Goal: Information Seeking & Learning: Learn about a topic

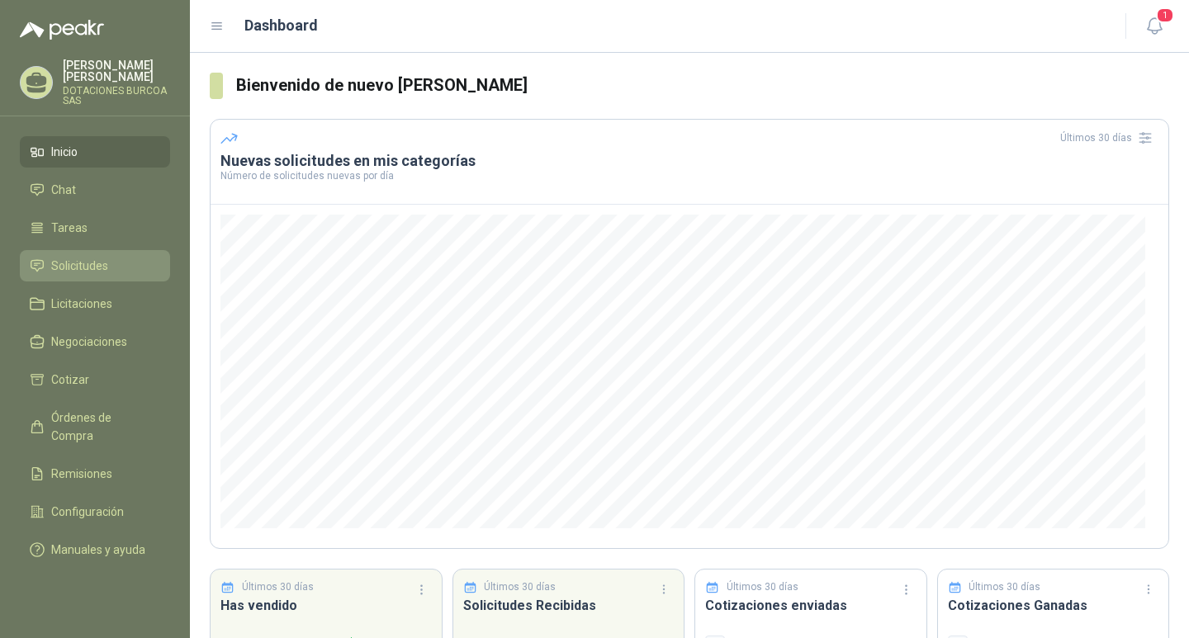
click at [72, 264] on span "Solicitudes" at bounding box center [79, 266] width 57 height 18
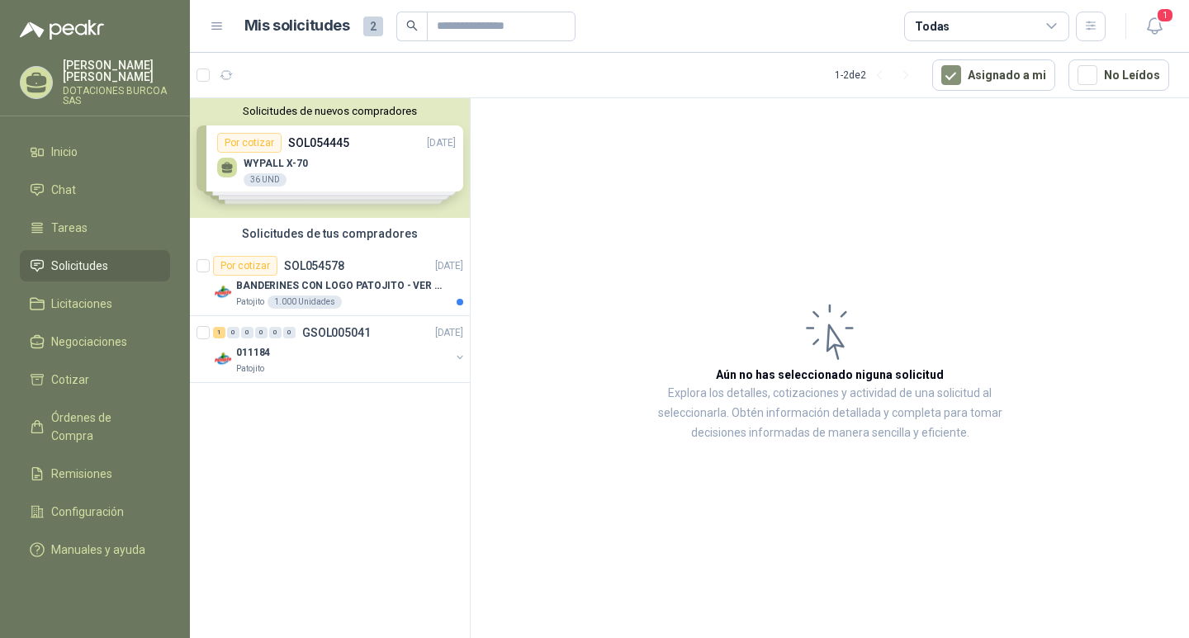
click at [248, 147] on div "Solicitudes de nuevos compradores Por cotizar SOL054445 [DATE] WYPALL X-70 36 U…" at bounding box center [330, 158] width 280 height 120
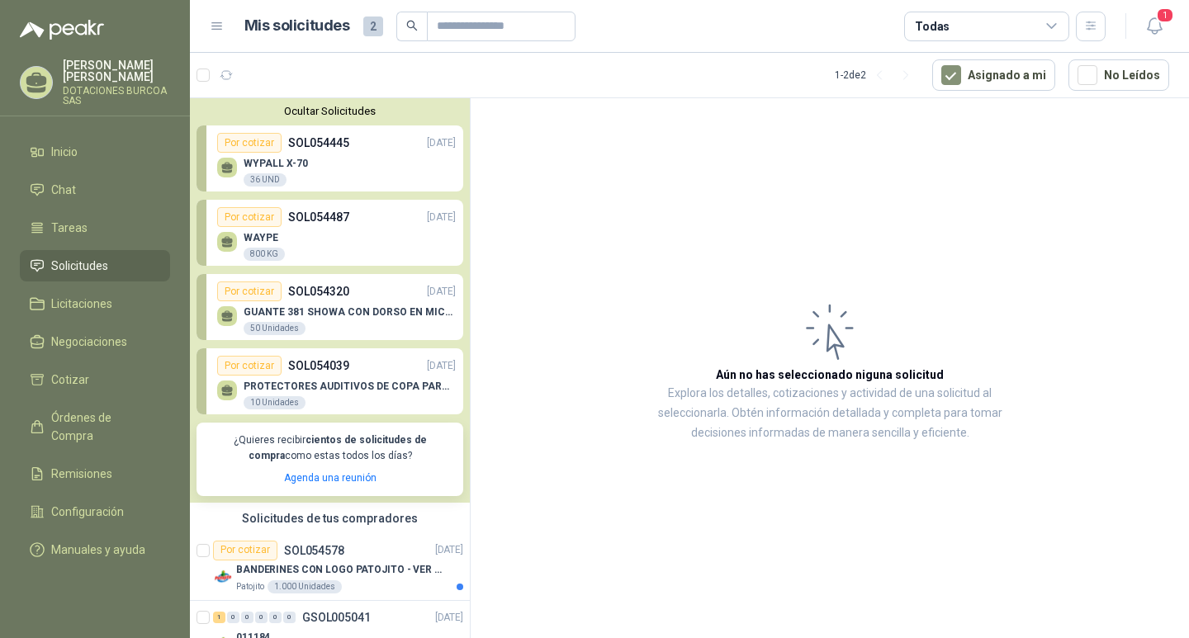
click at [266, 394] on div "PROTECTORES AUDITIVOS DE COPA PARA CASCO 10 Unidades" at bounding box center [350, 396] width 212 height 30
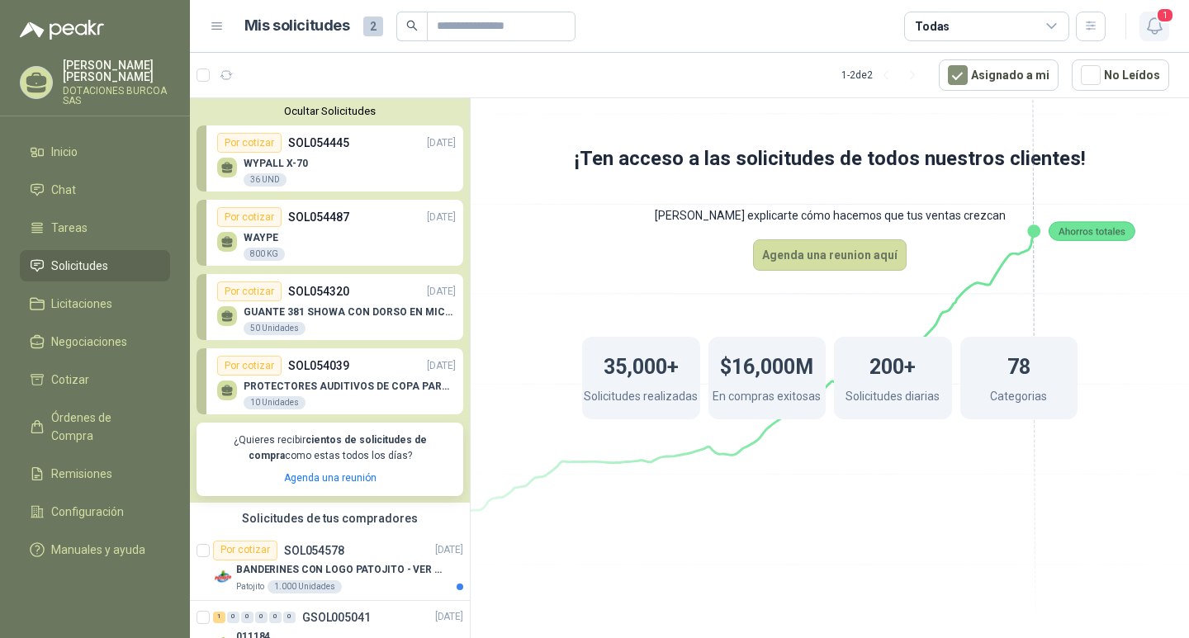
click at [1163, 19] on span "1" at bounding box center [1165, 15] width 18 height 16
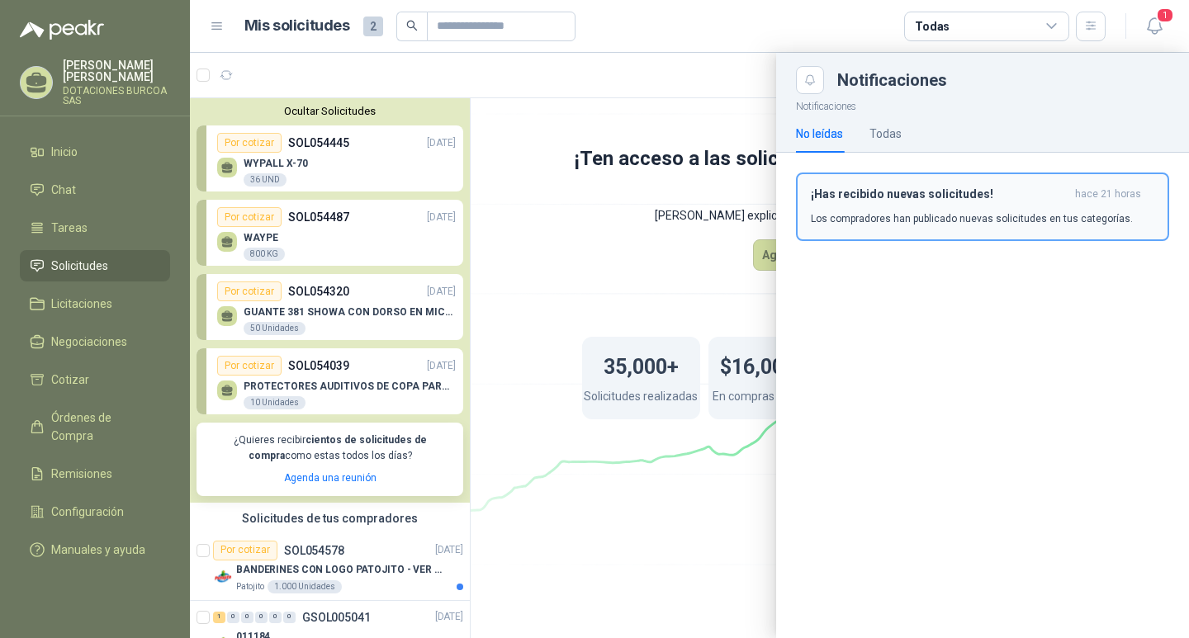
click at [983, 206] on div "¡Has recibido nuevas solicitudes! hace 21 horas Los compradores han publicado n…" at bounding box center [983, 206] width 344 height 39
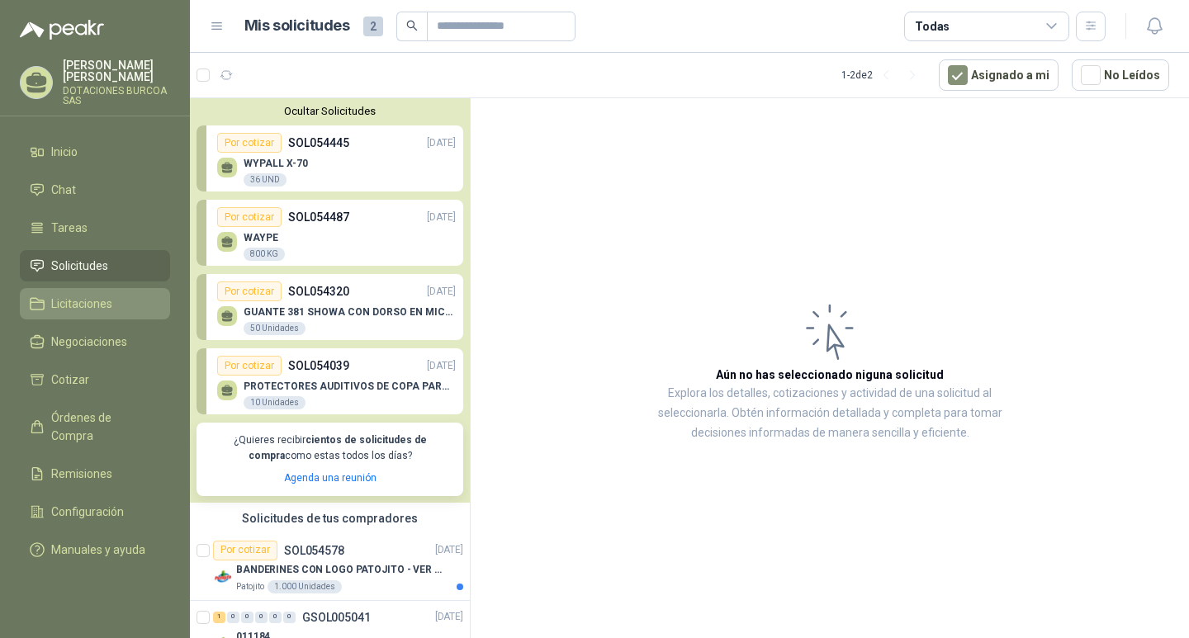
click at [124, 308] on li "Licitaciones" at bounding box center [95, 304] width 130 height 18
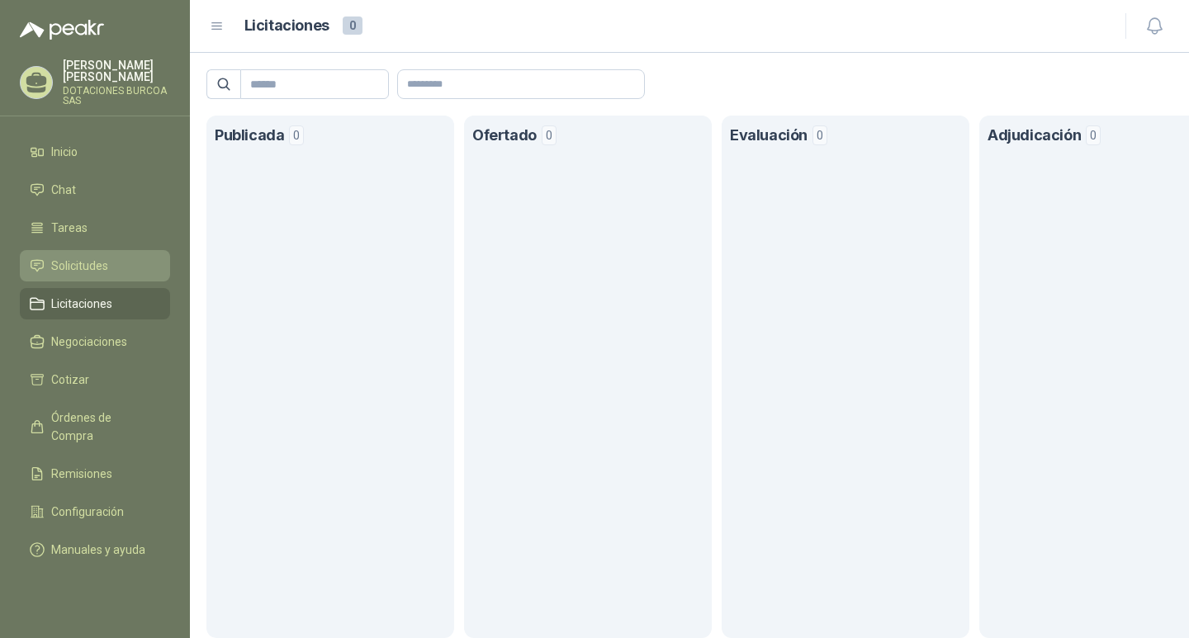
click at [112, 275] on link "Solicitudes" at bounding box center [95, 265] width 150 height 31
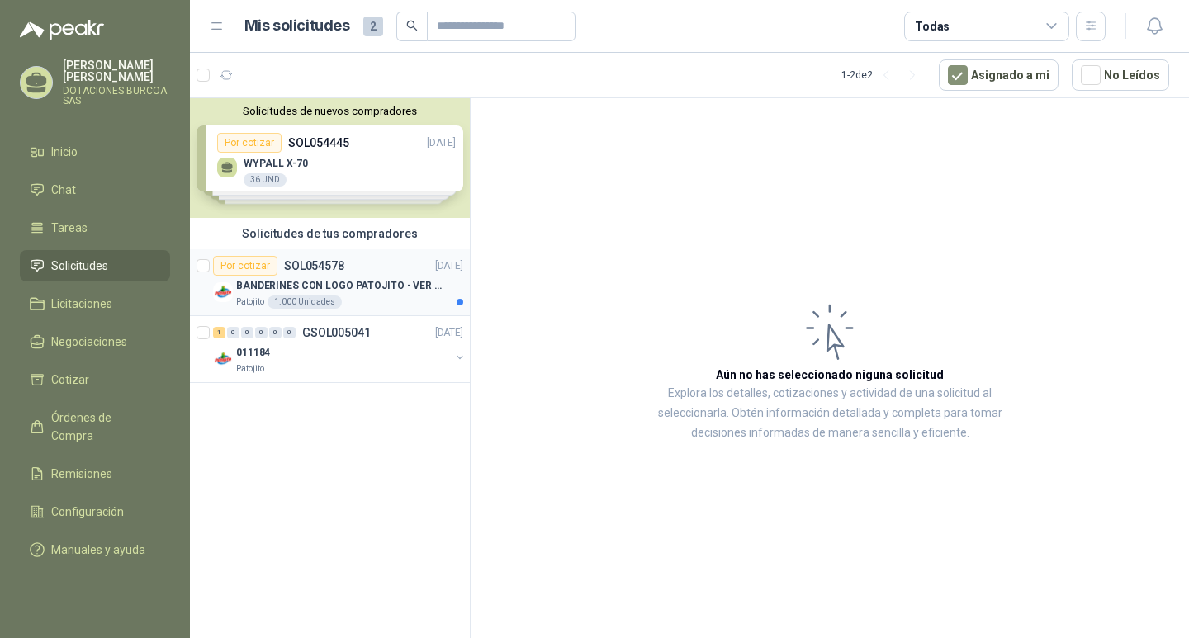
click at [301, 287] on p "BANDERINES CON LOGO PATOJITO - VER DOC ADJUNTO" at bounding box center [339, 286] width 206 height 16
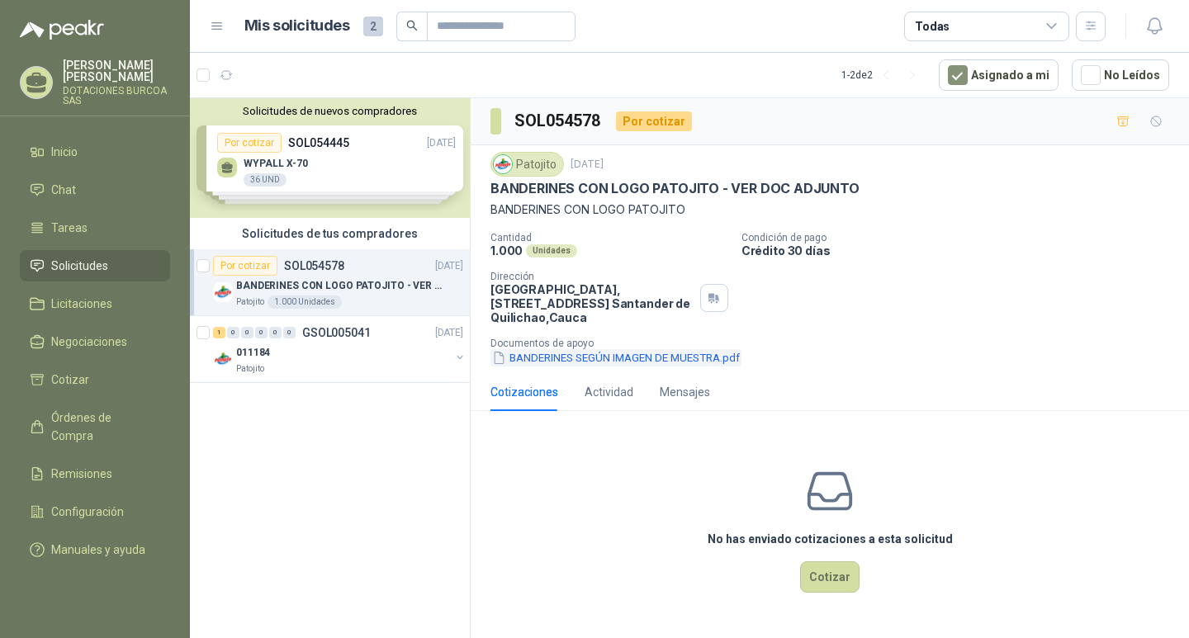
click at [657, 353] on button "BANDERINES SEGÚN IMAGEN DE MUESTRA.pdf" at bounding box center [616, 357] width 251 height 17
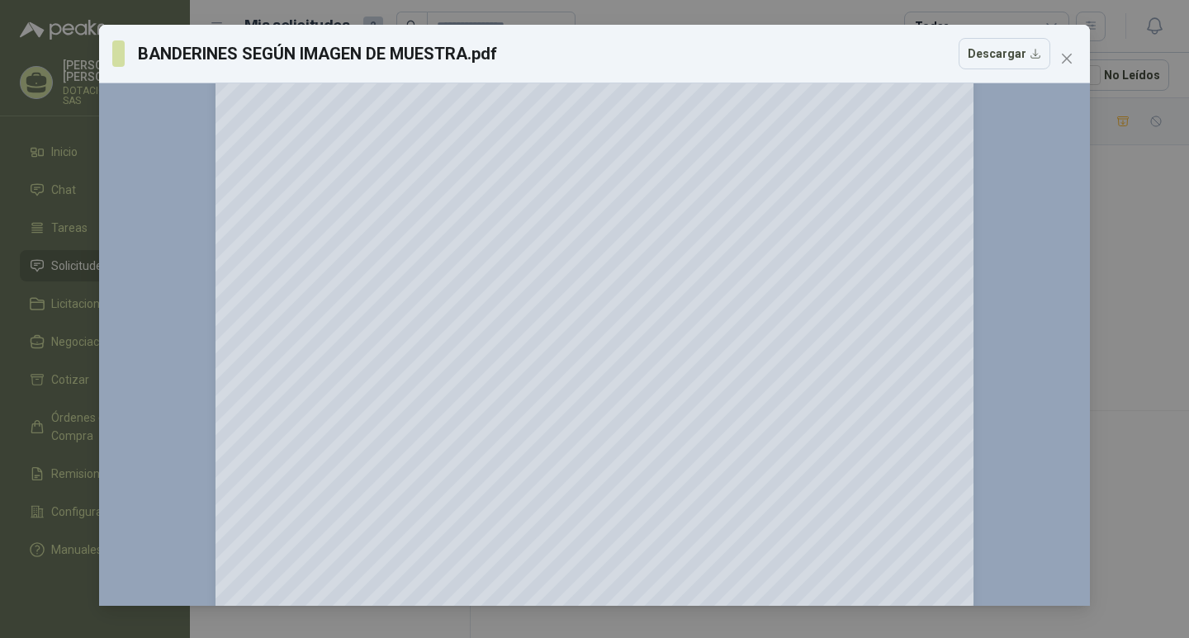
scroll to position [72, 0]
click at [1065, 54] on icon "close" at bounding box center [1066, 58] width 13 height 13
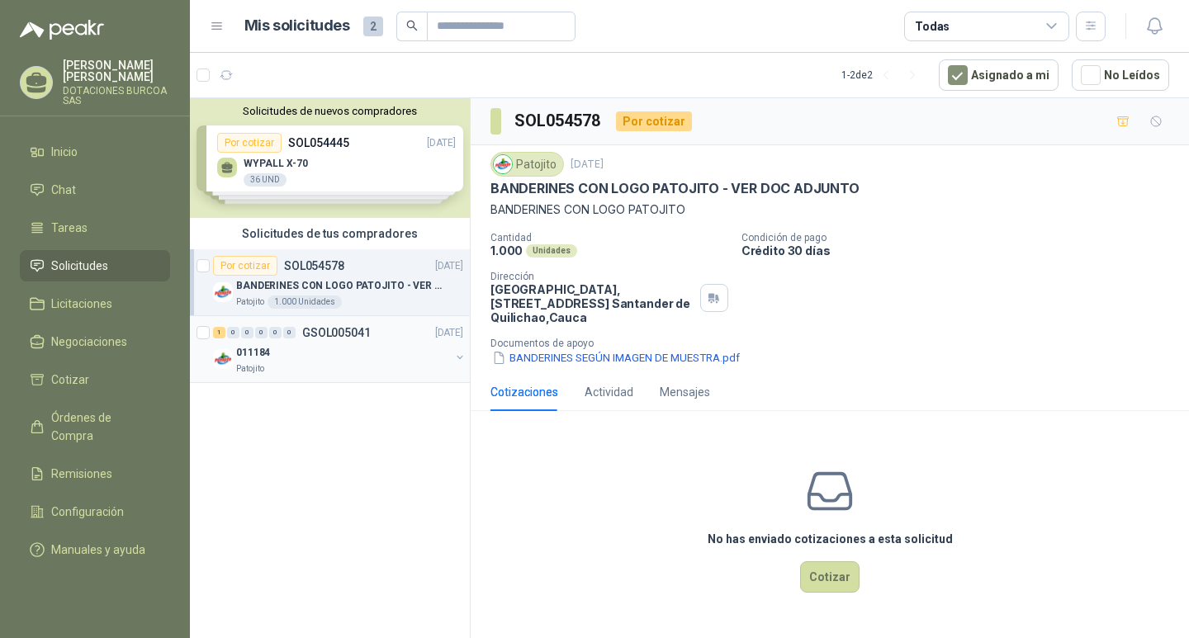
click at [261, 347] on p "011184" at bounding box center [253, 353] width 34 height 16
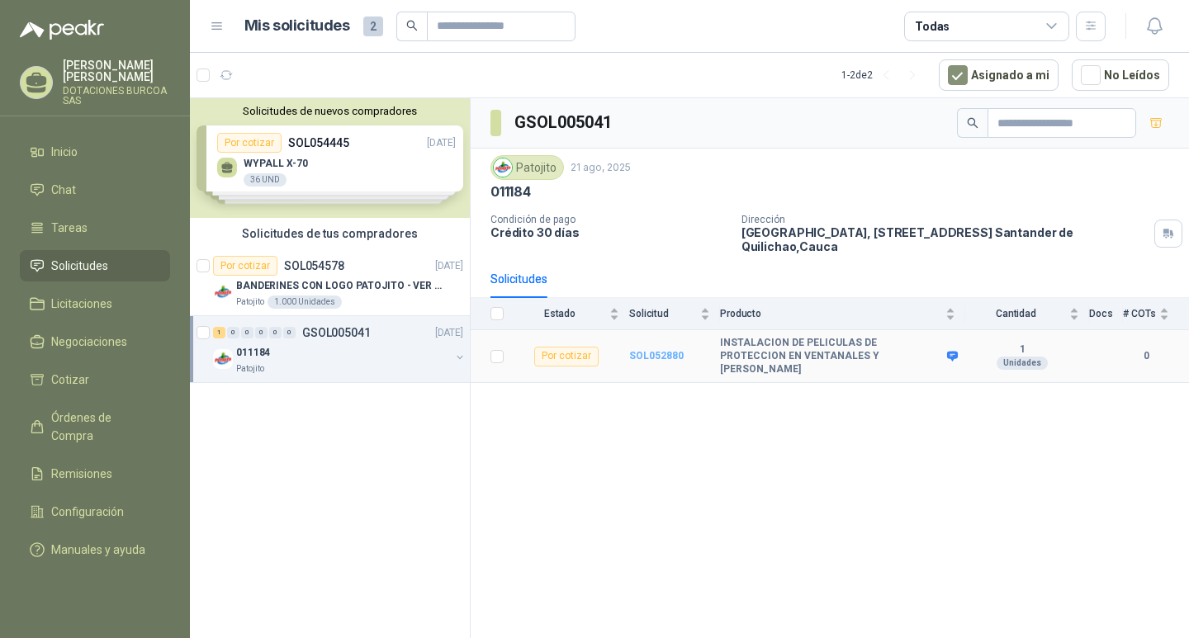
click at [661, 350] on b "SOL052880" at bounding box center [656, 356] width 55 height 12
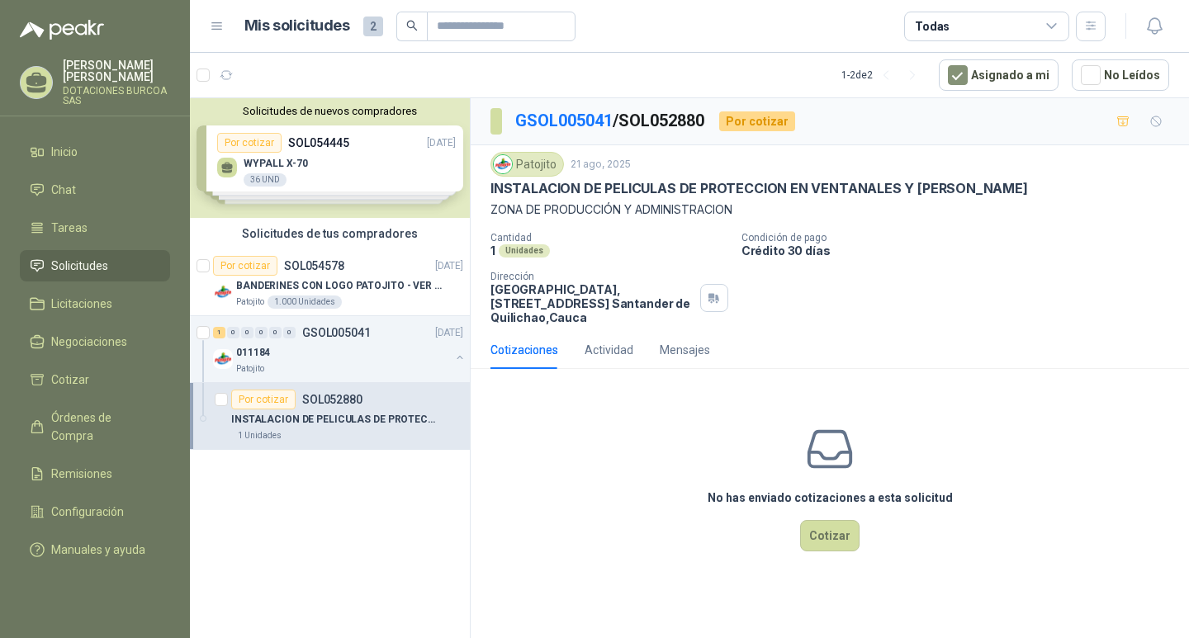
click at [348, 167] on div "Solicitudes de nuevos compradores Por cotizar SOL054445 [DATE] WYPALL X-70 36 U…" at bounding box center [330, 158] width 280 height 120
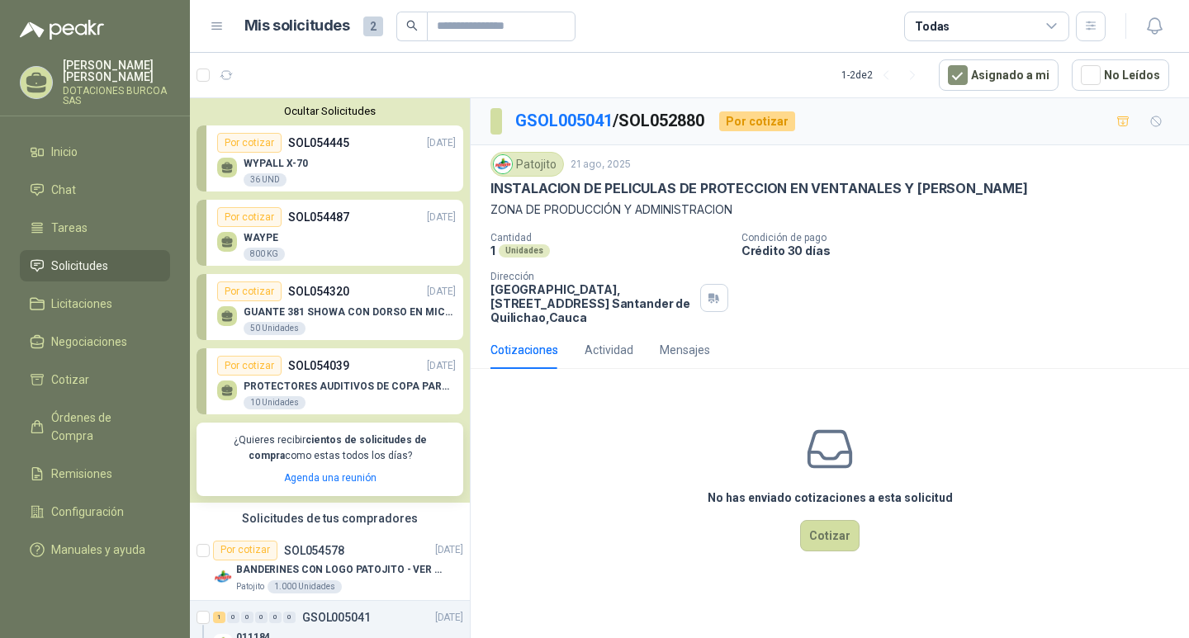
click at [282, 405] on div "10 Unidades" at bounding box center [275, 402] width 62 height 13
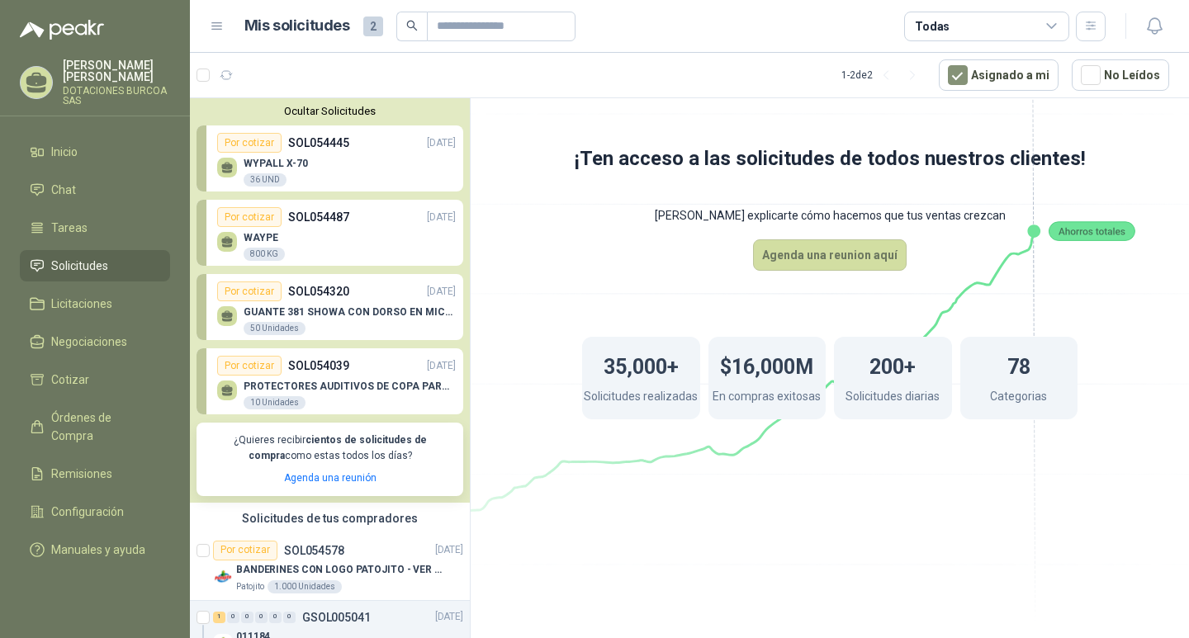
click at [296, 388] on p "PROTECTORES AUDITIVOS DE COPA PARA CASCO" at bounding box center [350, 387] width 212 height 12
click at [339, 306] on div "GUANTE 381 SHOWA CON DORSO EN MICROFIBRA 50 Unidades" at bounding box center [336, 318] width 239 height 35
click at [135, 264] on li "Solicitudes" at bounding box center [95, 266] width 130 height 18
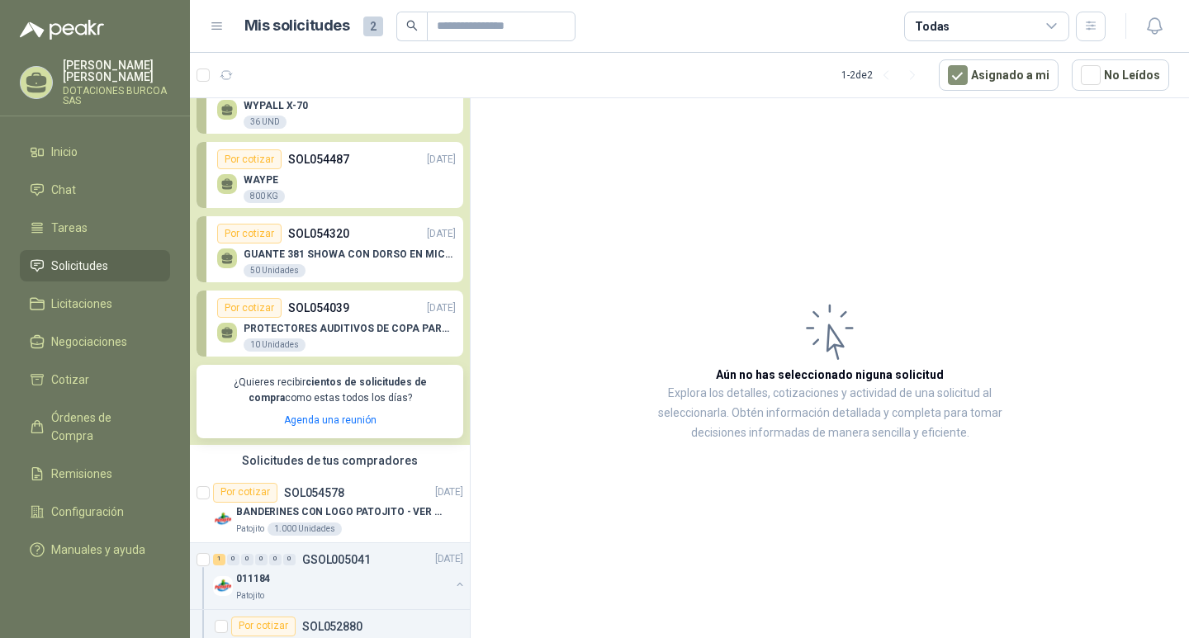
scroll to position [115, 0]
